Goal: Transaction & Acquisition: Book appointment/travel/reservation

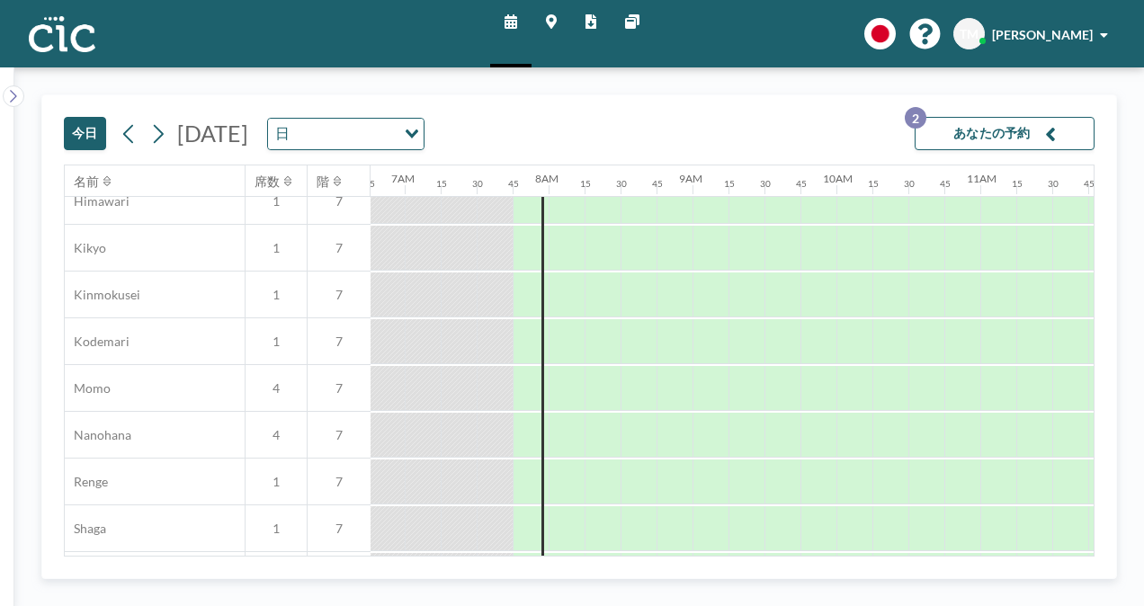
scroll to position [721, 973]
click at [821, 383] on div at bounding box center [819, 385] width 36 height 45
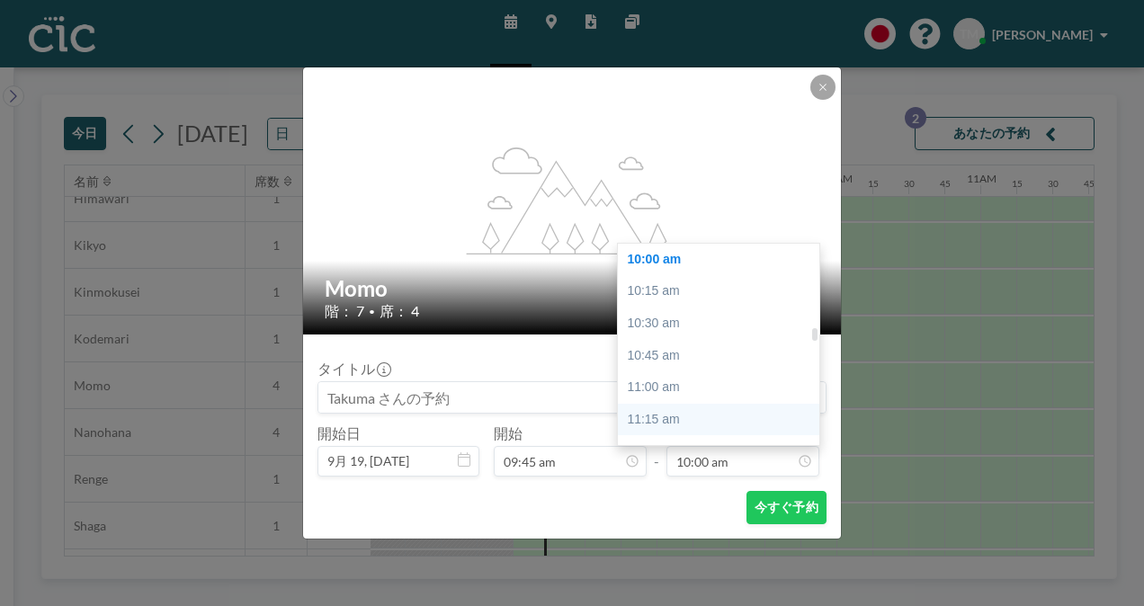
scroll to position [1353, 0]
click at [712, 416] on div "11:45 am" at bounding box center [723, 412] width 210 height 32
type input "11:45 am"
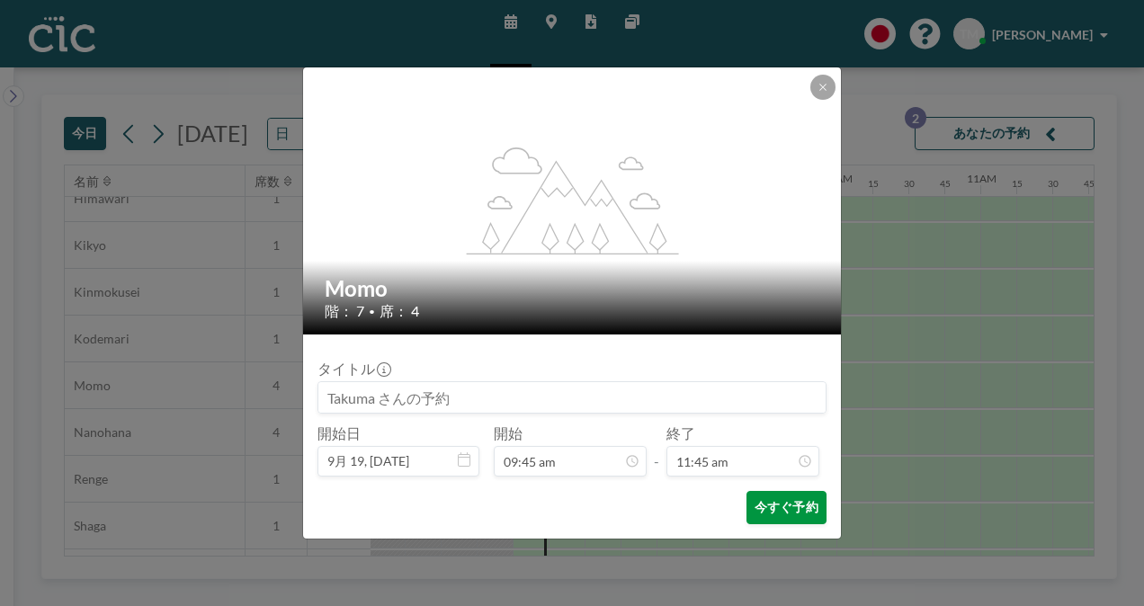
scroll to position [1505, 0]
click at [782, 506] on button "今すぐ予約" at bounding box center [787, 507] width 80 height 33
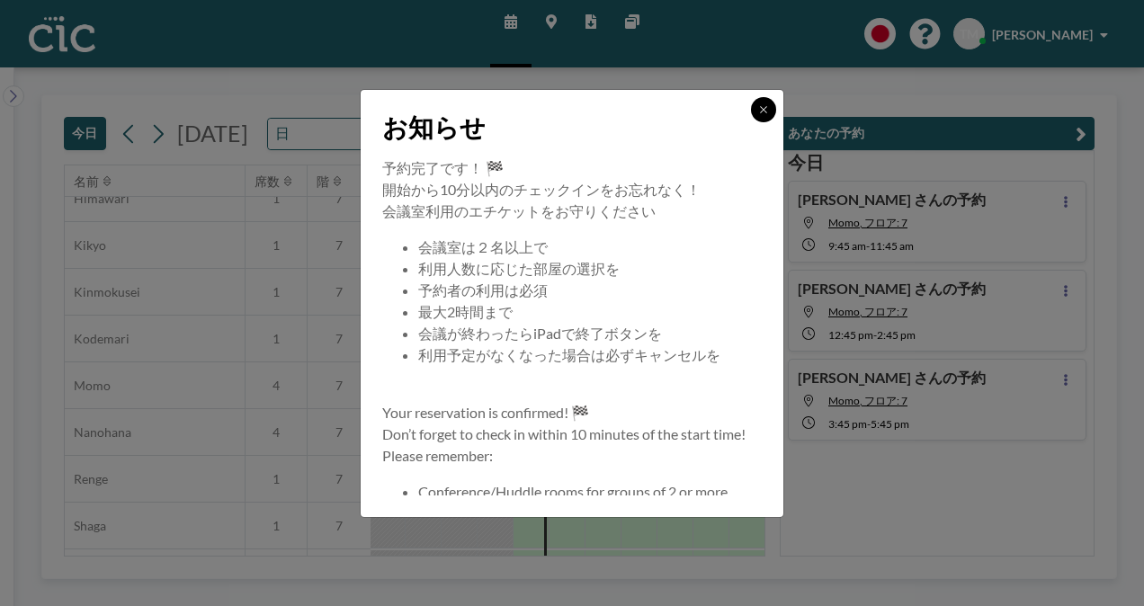
click at [766, 103] on button at bounding box center [763, 109] width 25 height 25
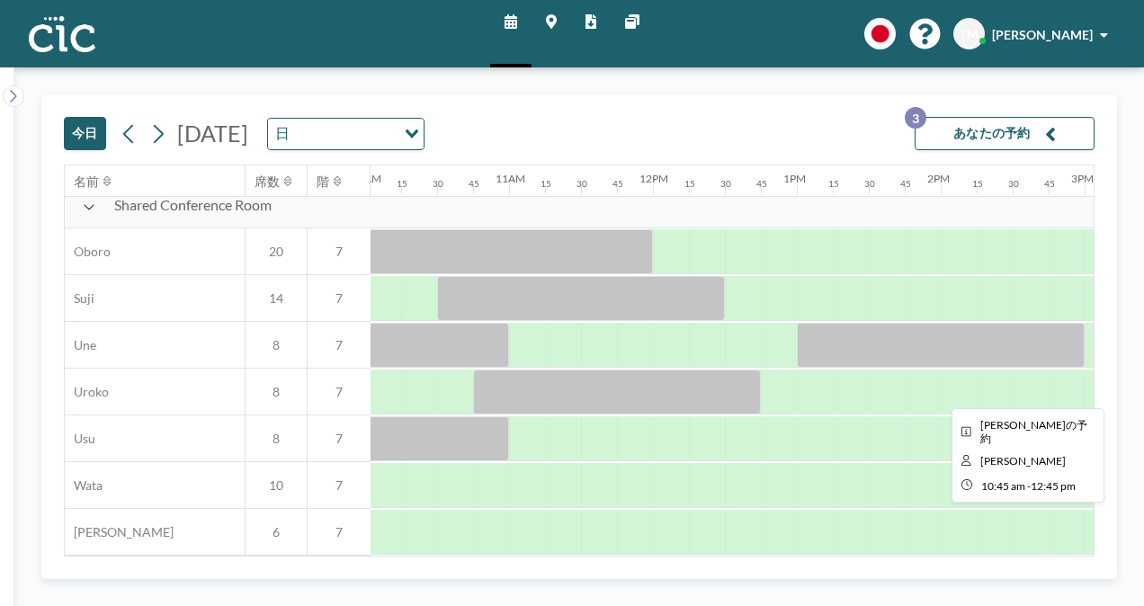
scroll to position [1329, 1455]
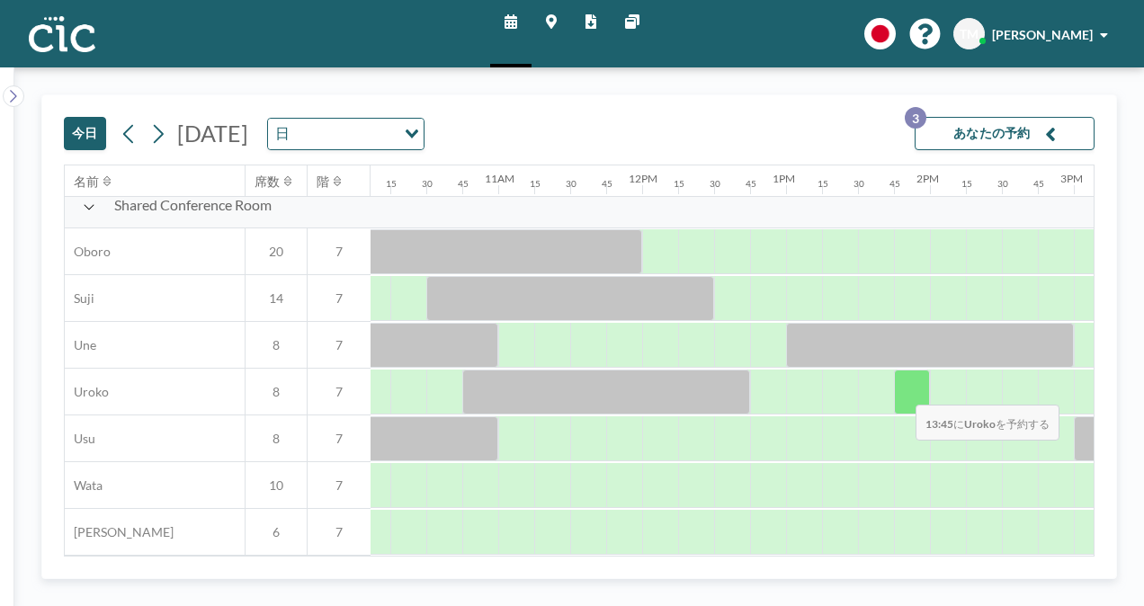
click at [902, 391] on div at bounding box center [912, 392] width 36 height 45
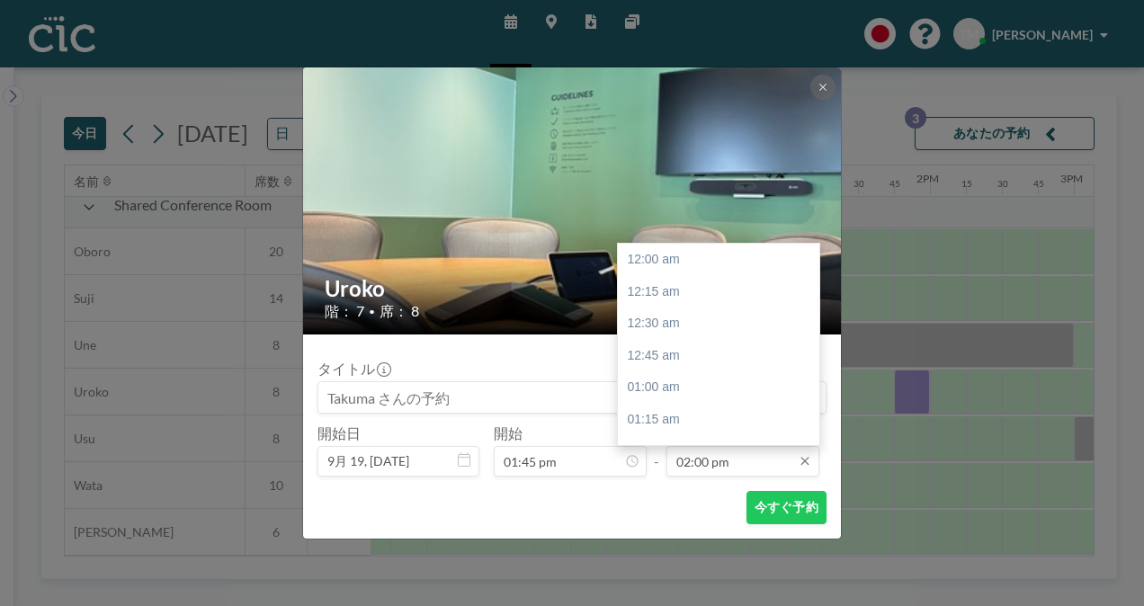
scroll to position [1793, 0]
click at [707, 354] on div "02:45 pm" at bounding box center [723, 356] width 210 height 32
type input "02:45 pm"
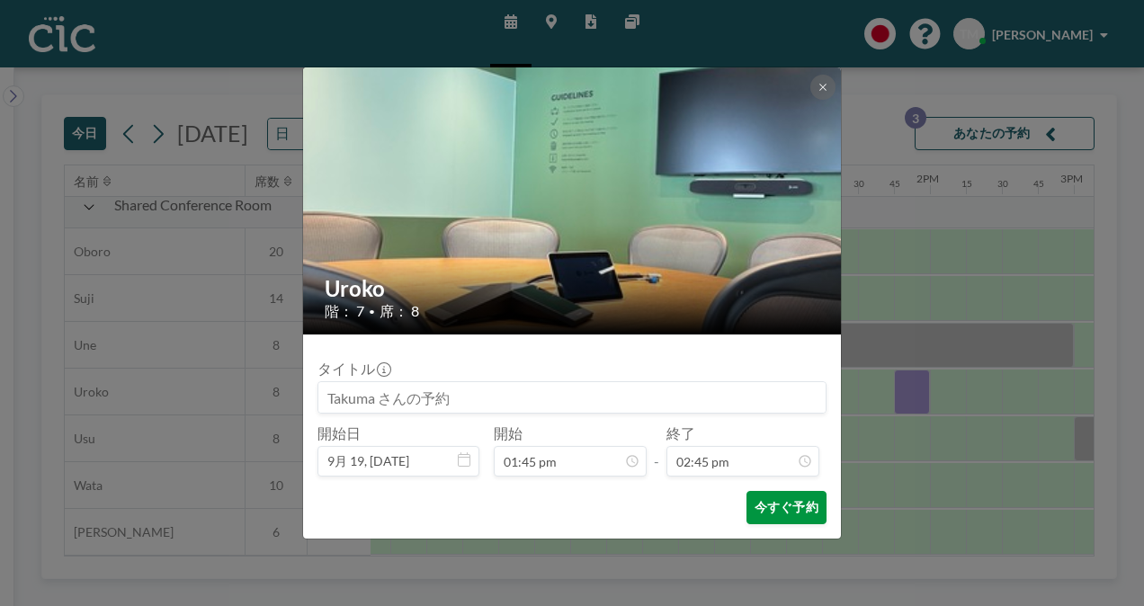
click at [764, 513] on button "今すぐ予約" at bounding box center [787, 507] width 80 height 33
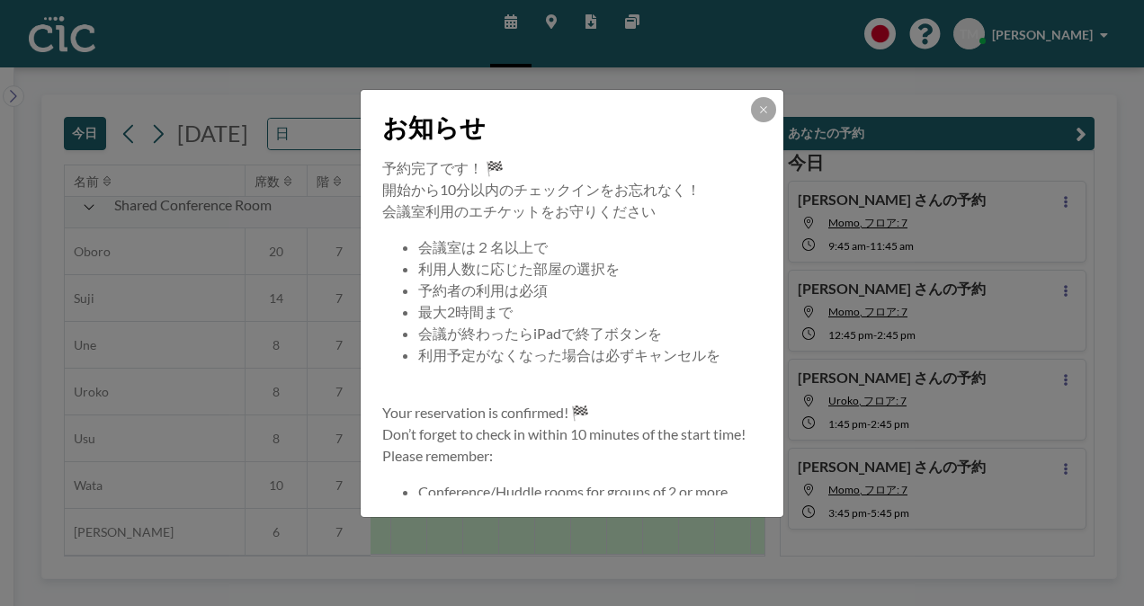
click at [769, 94] on div "お知らせ" at bounding box center [572, 123] width 423 height 67
click at [765, 105] on icon at bounding box center [763, 109] width 11 height 11
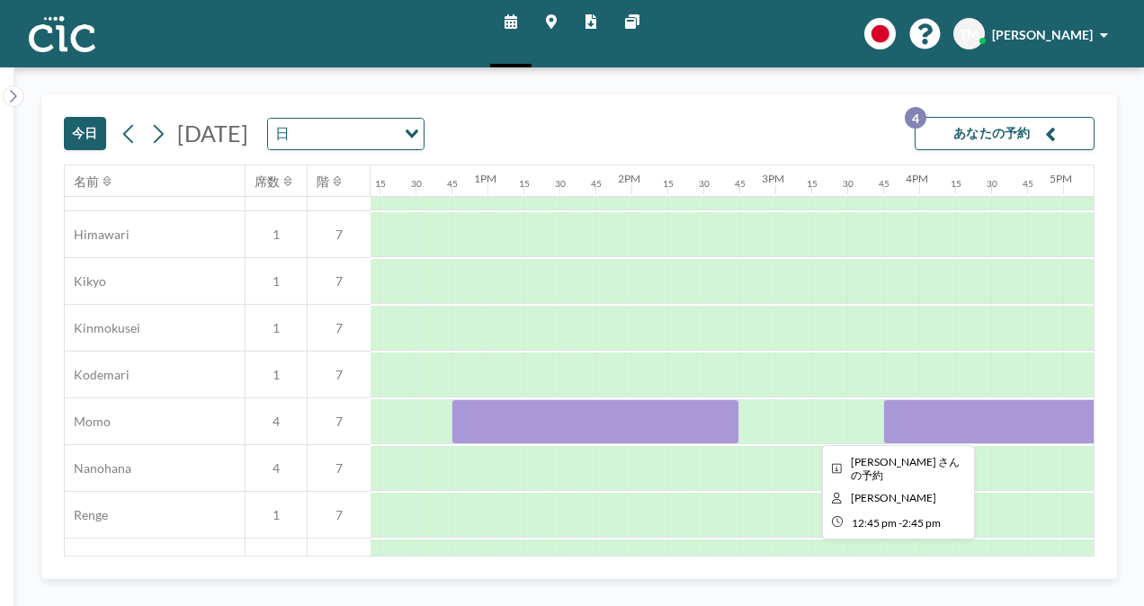
scroll to position [685, 1755]
